Goal: Check status: Check status

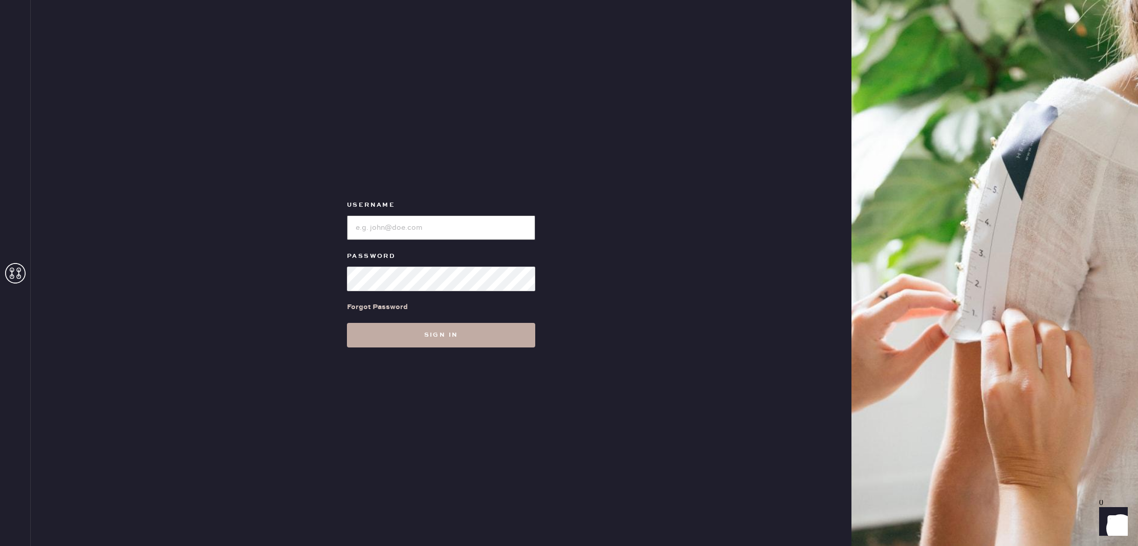
type input "reformationbellevue"
click at [439, 333] on button "Sign in" at bounding box center [441, 335] width 188 height 25
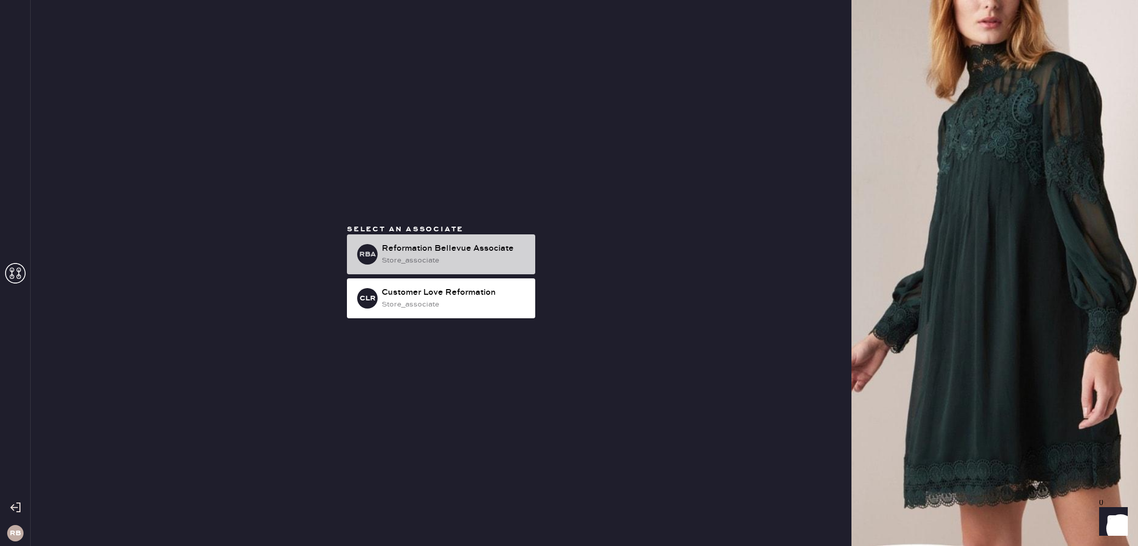
click at [446, 251] on div "Reformation Bellevue Associate" at bounding box center [454, 248] width 145 height 12
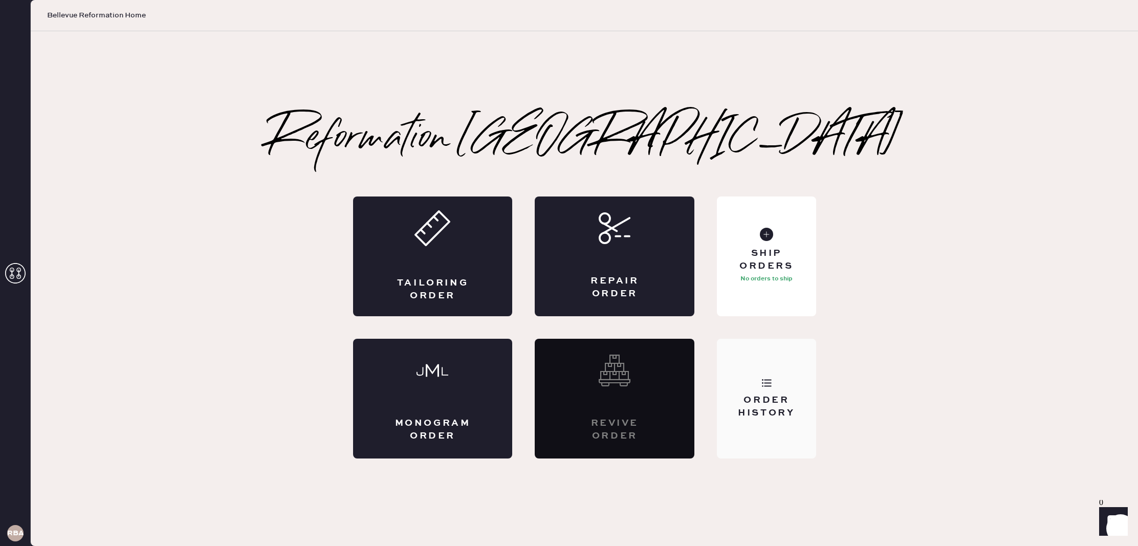
click at [763, 399] on div "Order History" at bounding box center [766, 407] width 82 height 26
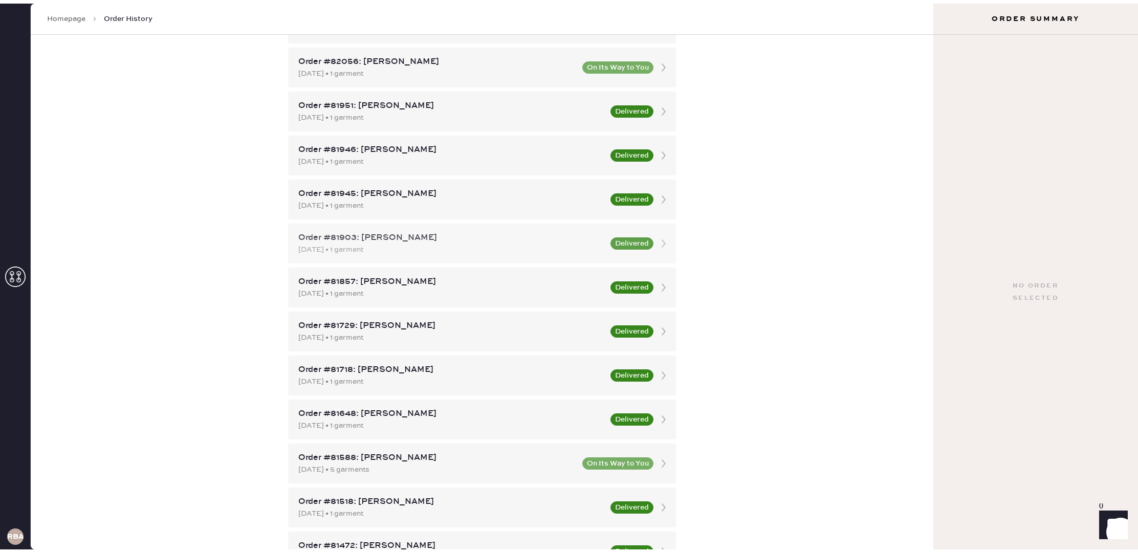
scroll to position [240, 0]
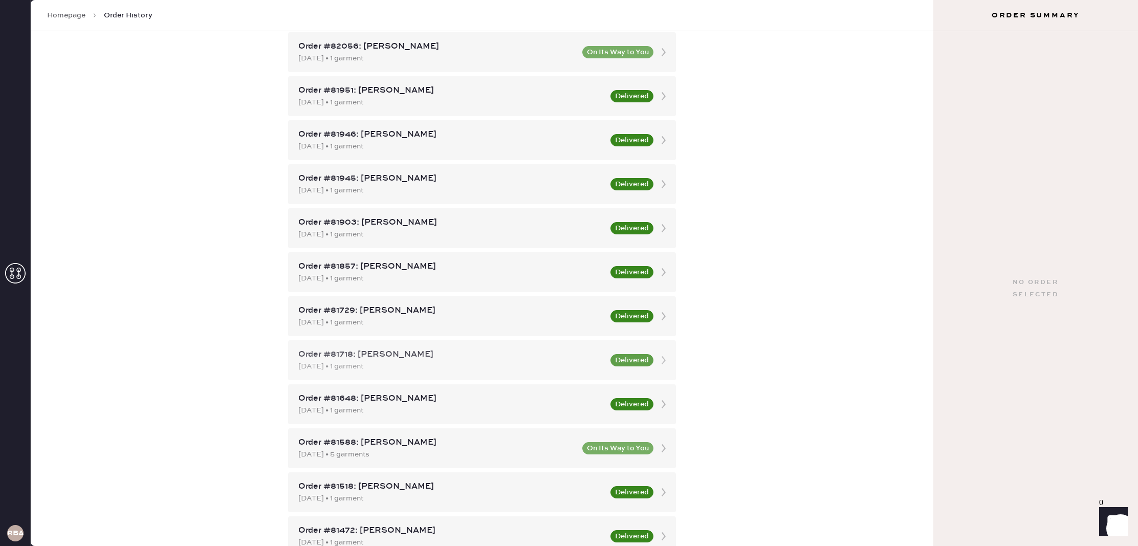
click at [459, 360] on div "Order #81718: [PERSON_NAME]" at bounding box center [451, 354] width 306 height 12
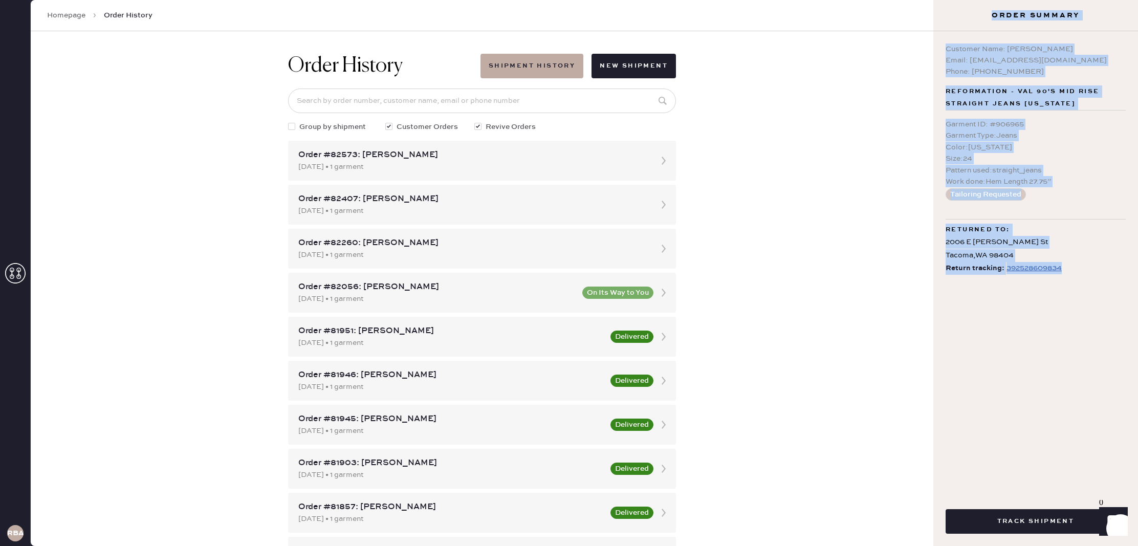
drag, startPoint x: 987, startPoint y: 15, endPoint x: 1098, endPoint y: 288, distance: 294.2
click at [1098, 288] on div "Order Summary Packing slip Order # 81718 Customer information # 88651 [PERSON_N…" at bounding box center [1035, 273] width 205 height 546
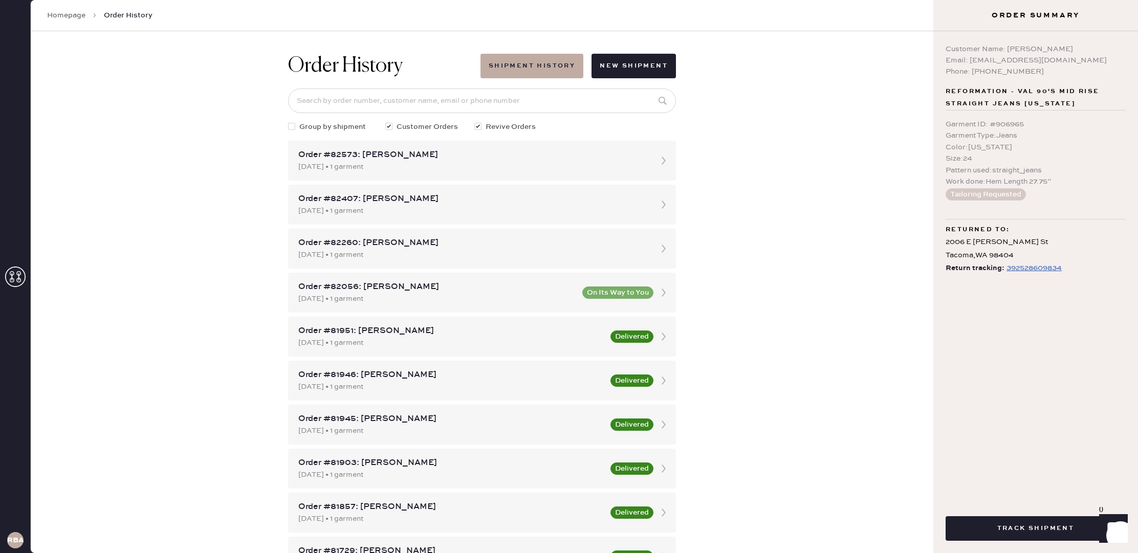
click at [985, 415] on div "Customer Name: [PERSON_NAME] Email: [EMAIL_ADDRESS][DOMAIN_NAME] Phone: [PHONE_…" at bounding box center [1035, 263] width 205 height 465
drag, startPoint x: 1006, startPoint y: 138, endPoint x: 1026, endPoint y: 184, distance: 50.4
click at [1026, 184] on div "Garment ID : # 906965 Garment Type : Jeans Color : [US_STATE] Size : 24 Pattern…" at bounding box center [1035, 153] width 180 height 69
drag, startPoint x: 1000, startPoint y: 159, endPoint x: 1004, endPoint y: 144, distance: 16.0
click at [1004, 144] on div "Garment ID : # 906965 Garment Type : Jeans Color : [US_STATE] Size : 24 Pattern…" at bounding box center [1035, 153] width 180 height 69
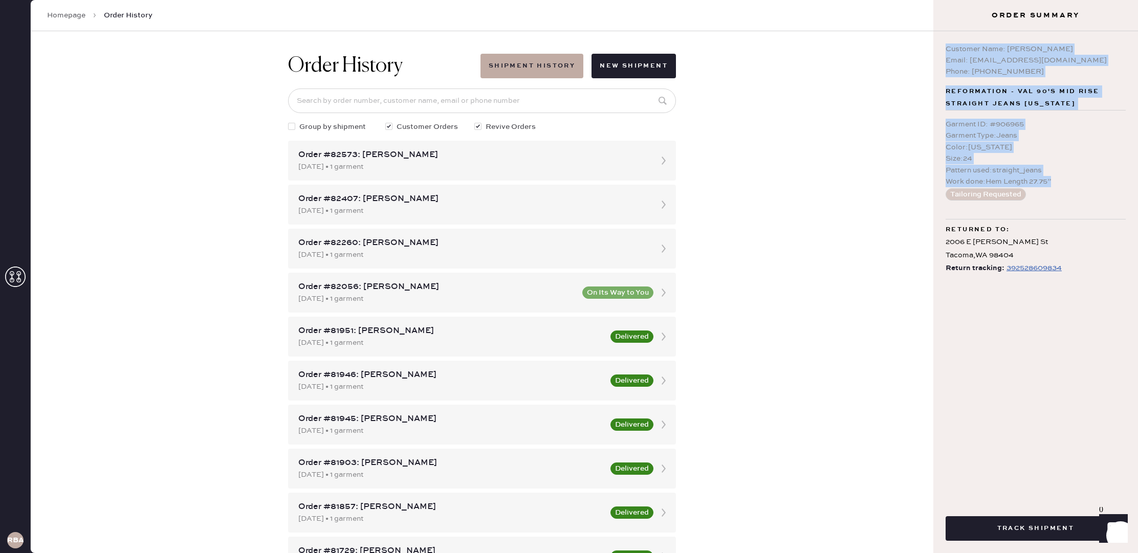
drag, startPoint x: 951, startPoint y: 48, endPoint x: 1060, endPoint y: 185, distance: 175.5
click at [1060, 185] on div "Customer Name: [PERSON_NAME] Email: [EMAIL_ADDRESS][DOMAIN_NAME] Phone: [PHONE_…" at bounding box center [1035, 263] width 205 height 465
copy div "Customer Name: [PERSON_NAME] Email: [EMAIL_ADDRESS][DOMAIN_NAME] Phone: [PHONE_…"
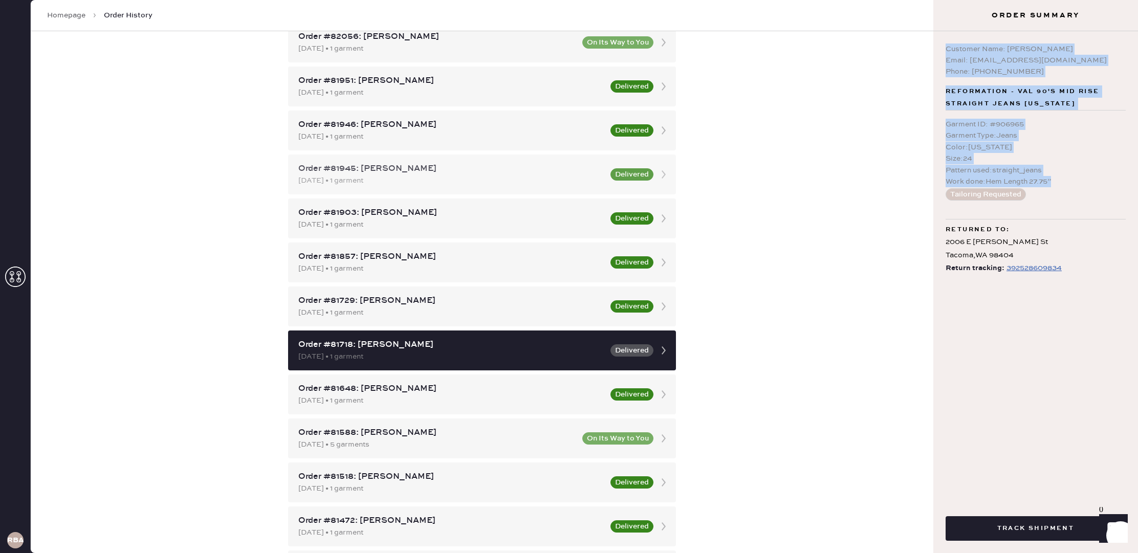
scroll to position [251, 0]
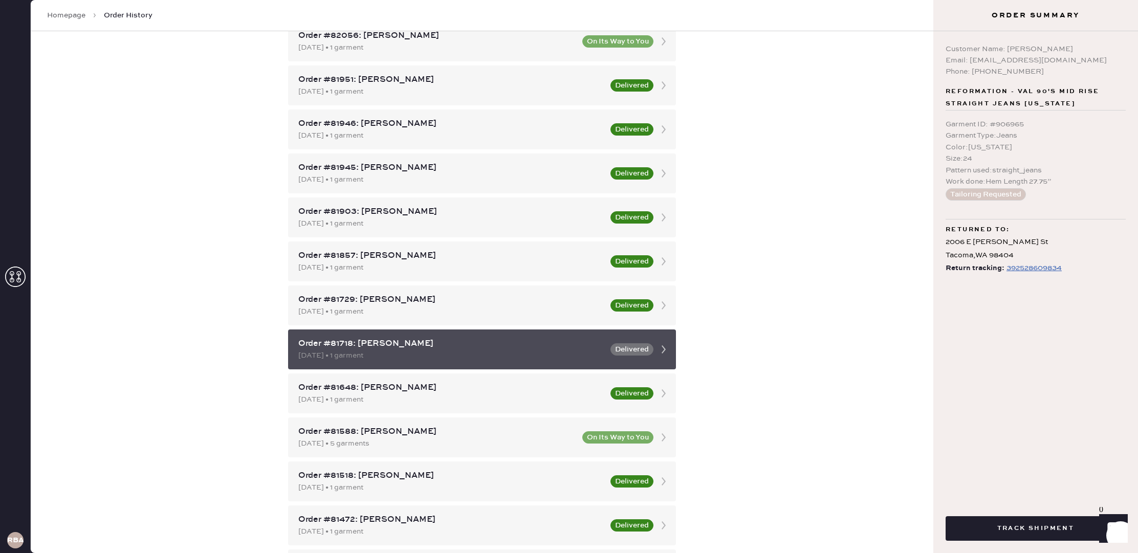
click at [665, 348] on icon at bounding box center [663, 349] width 20 height 20
click at [659, 342] on icon at bounding box center [663, 349] width 20 height 20
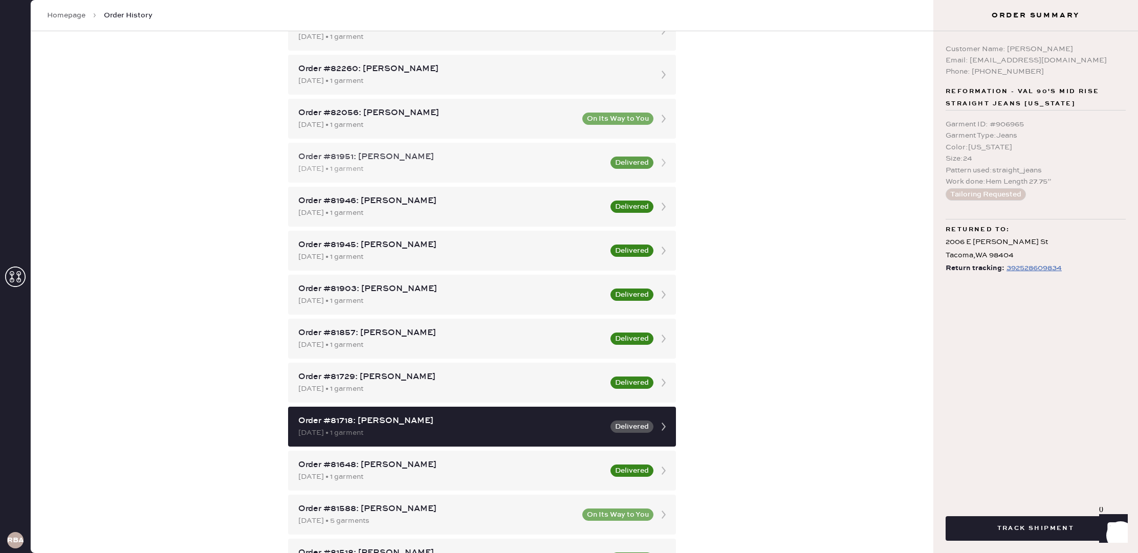
scroll to position [0, 0]
